Goal: Information Seeking & Learning: Learn about a topic

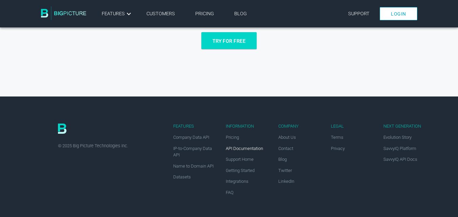
click at [242, 149] on link "API Documentation" at bounding box center [244, 148] width 37 height 5
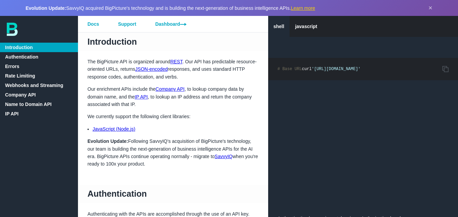
click at [26, 99] on link "Company API" at bounding box center [39, 94] width 78 height 9
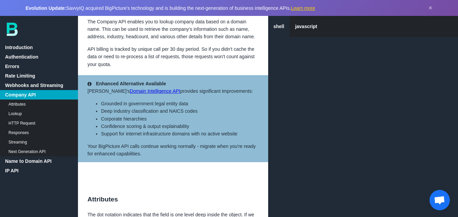
click at [18, 103] on link "Attributes" at bounding box center [39, 104] width 78 height 9
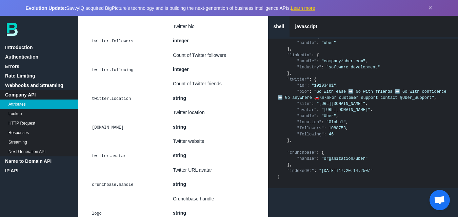
scroll to position [2730, 0]
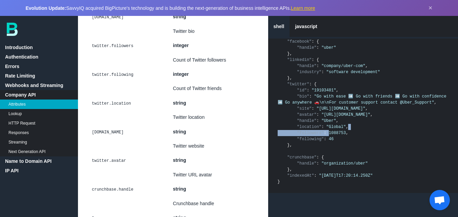
drag, startPoint x: 325, startPoint y: 147, endPoint x: 345, endPoint y: 143, distance: 20.4
